Goal: Information Seeking & Learning: Learn about a topic

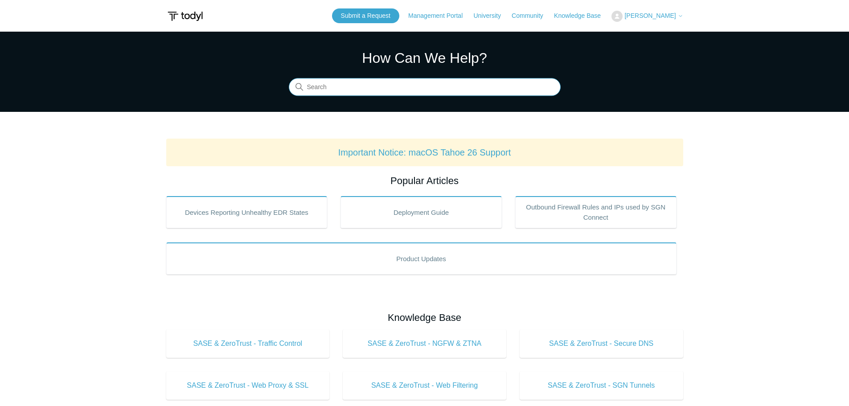
click at [343, 91] on input "Search" at bounding box center [425, 87] width 272 height 18
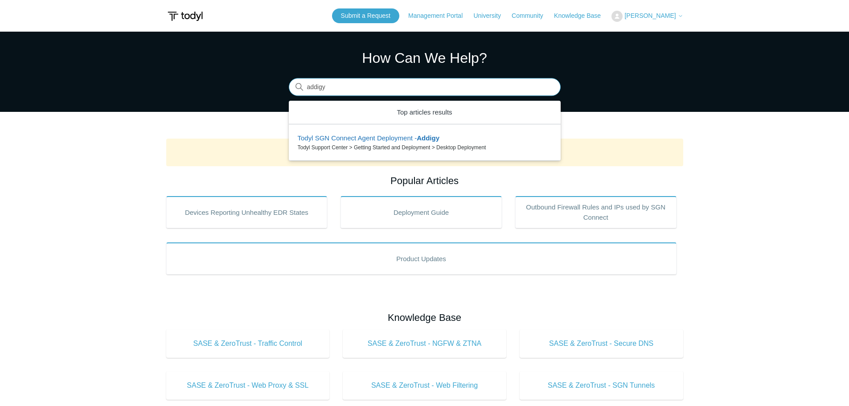
type input "addigy"
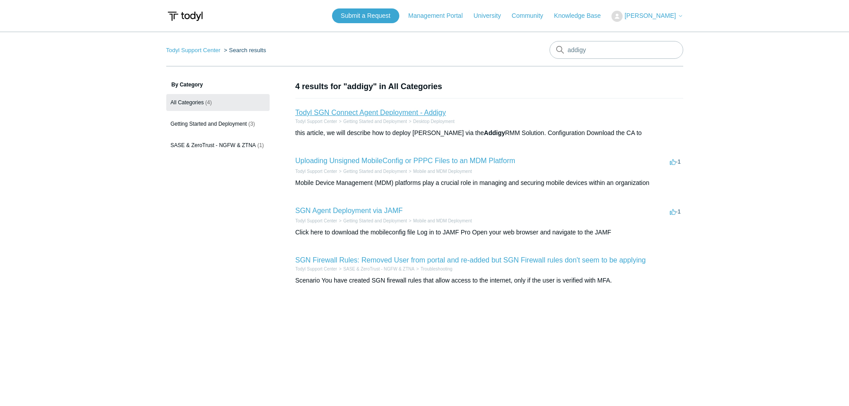
click at [396, 114] on link "Todyl SGN Connect Agent Deployment - Addigy" at bounding box center [370, 113] width 151 height 8
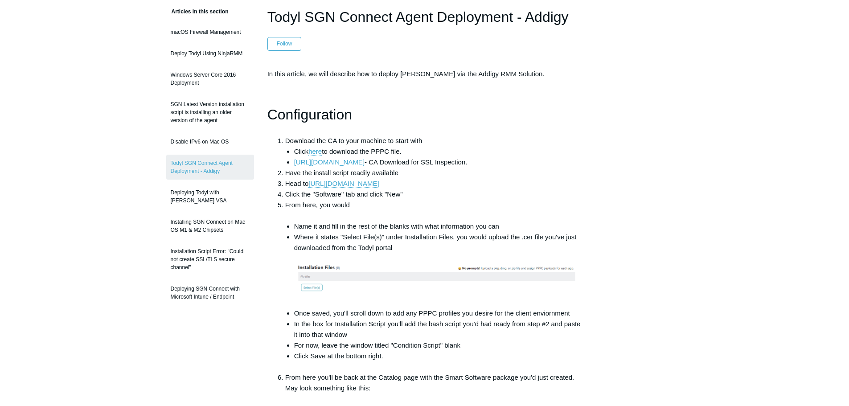
scroll to position [89, 0]
